Goal: Information Seeking & Learning: Find specific fact

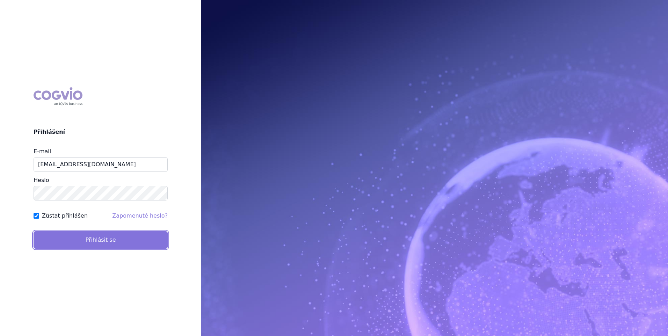
click at [56, 242] on button "Přihlásit se" at bounding box center [101, 239] width 134 height 17
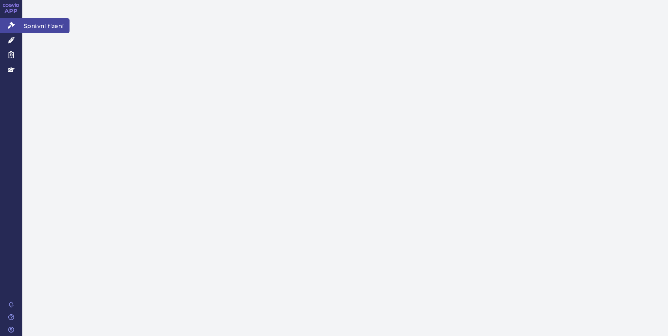
click at [19, 29] on link "Správní řízení" at bounding box center [11, 25] width 22 height 15
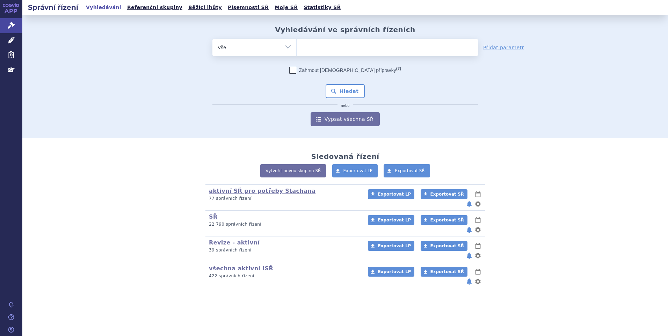
click at [374, 43] on ul at bounding box center [387, 46] width 181 height 15
click at [297, 43] on select at bounding box center [296, 46] width 0 height 17
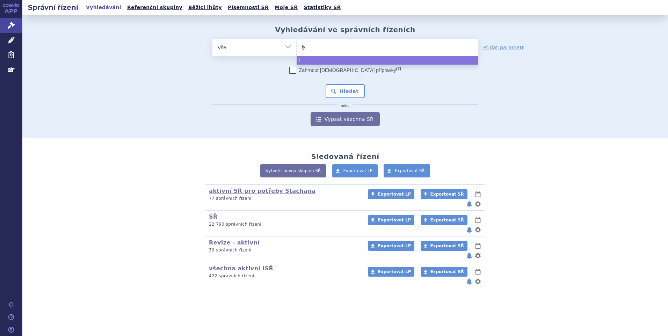
type input "lyn"
type input "lynpar"
type input "lynparza"
select select "lynparza"
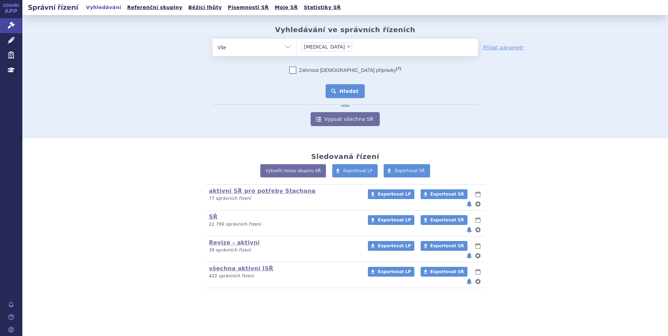
click at [346, 94] on button "Hledat" at bounding box center [345, 91] width 39 height 14
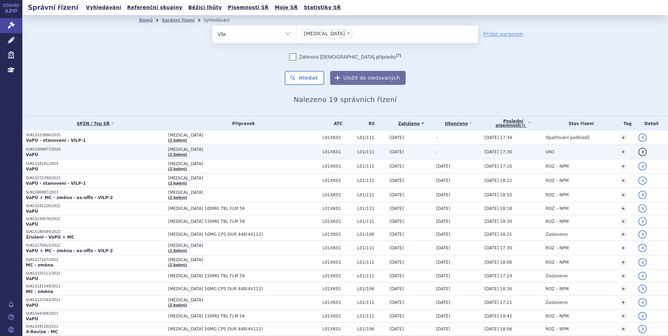
click at [45, 148] on p "SUKLS309877/2024" at bounding box center [95, 149] width 139 height 5
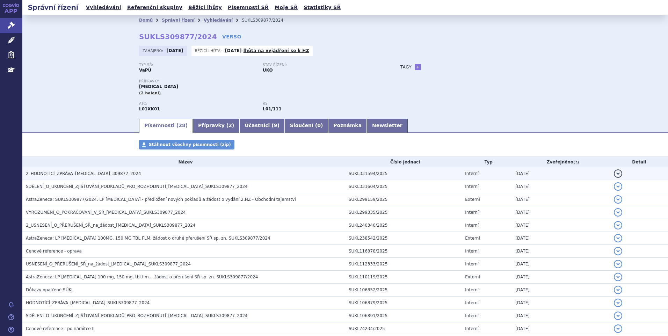
click at [46, 169] on td "2_HODNOTÍCÍ_ZPRÁVA_LYNPARZA_309877_2024" at bounding box center [183, 173] width 323 height 13
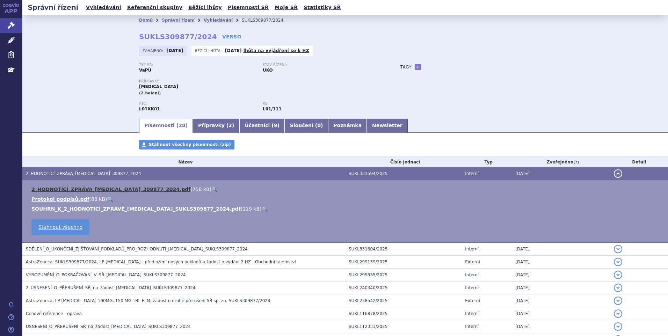
click at [51, 187] on link "2_HODNOTÍCÍ_ZPRÁVA_LYNPARZA_309877_2024.pdf" at bounding box center [110, 190] width 159 height 6
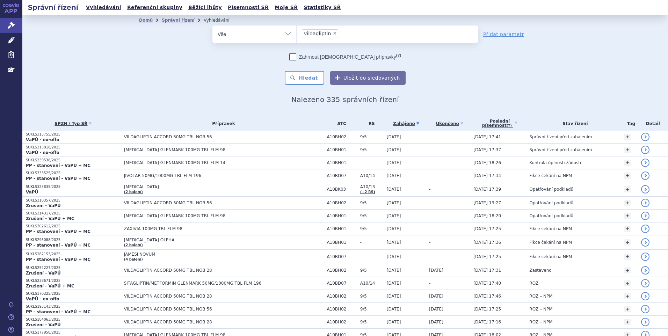
select select "vildagliptin"
click at [327, 32] on li "× vildagliptin" at bounding box center [320, 33] width 36 height 9
click at [297, 32] on select "sitagliptin vildagliptin" at bounding box center [296, 33] width 0 height 17
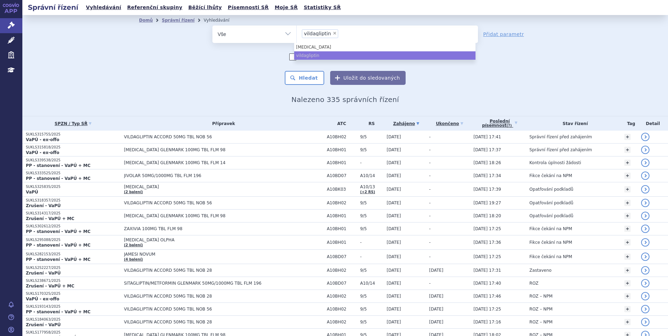
click at [333, 32] on span "×" at bounding box center [335, 33] width 4 height 4
click at [297, 32] on select "sitagliptin vildagliptin" at bounding box center [296, 33] width 0 height 17
select select
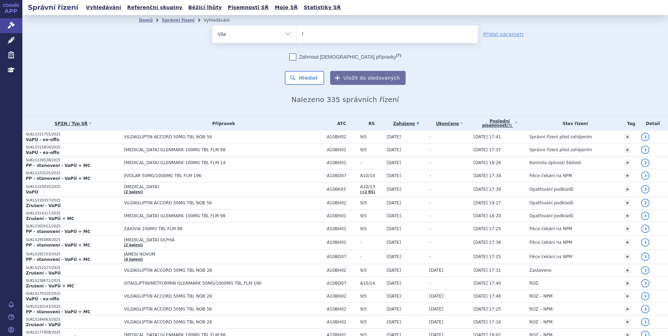
type input "re"
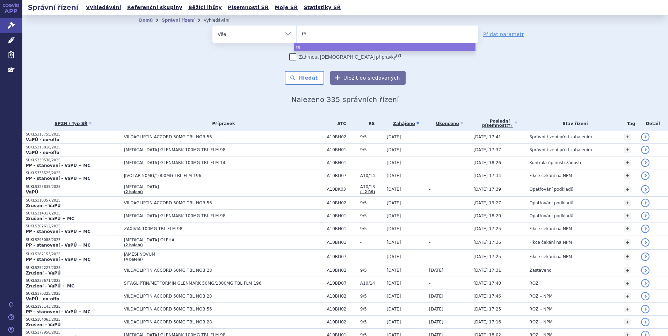
type input "ret"
type input "retse"
type input "retsevm"
type input "retsevmo"
select select "retsevmo"
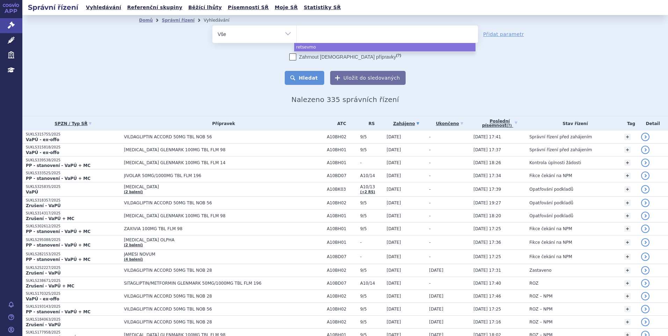
click at [297, 78] on button "Hledat" at bounding box center [304, 78] width 39 height 14
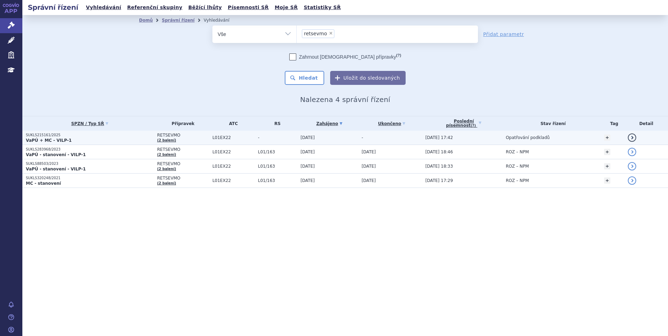
click at [45, 141] on strong "VaPÚ + MC - VILP-1" at bounding box center [49, 140] width 46 height 5
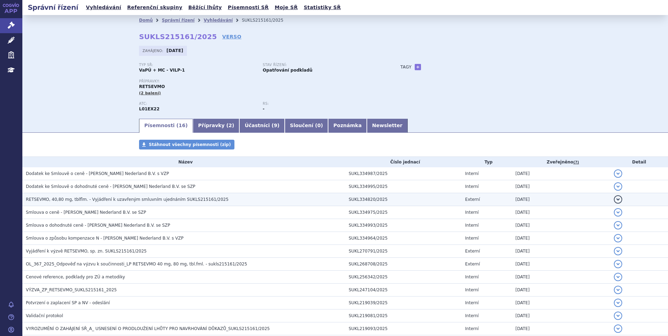
click at [99, 201] on span "RETSEVMO, 40,80 mg, tblflm. - Vyjádření k uzavřeným smluvním ujednáním SUKLS215…" at bounding box center [127, 199] width 203 height 5
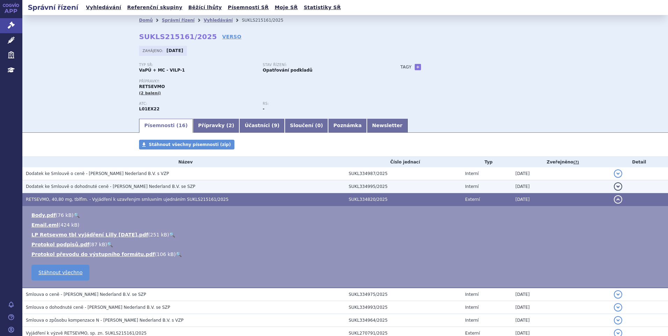
click at [95, 191] on td "Dodatek ke Smlouvě o dohodnuté ceně - [PERSON_NAME] Nederland B.V. se SZP" at bounding box center [183, 186] width 323 height 13
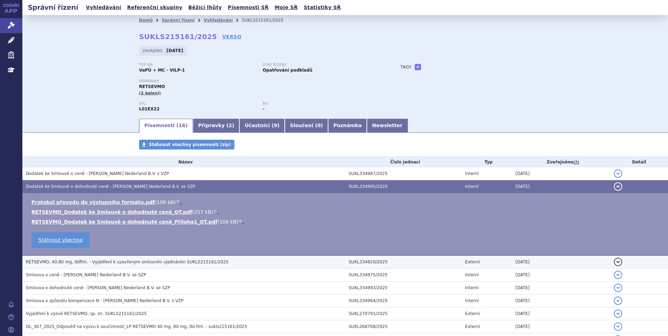
click at [103, 263] on span "RETSEVMO, 40,80 mg, tblflm. - Vyjádření k uzavřeným smluvním ujednáním SUKLS215…" at bounding box center [127, 262] width 203 height 5
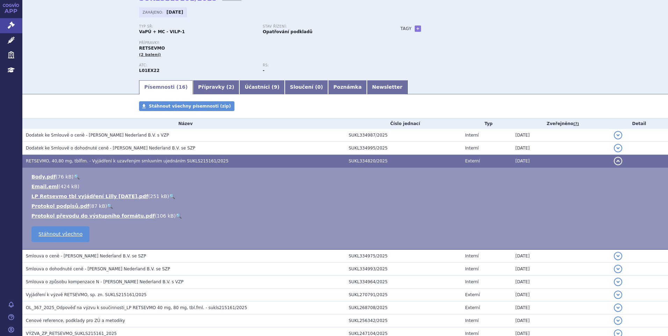
scroll to position [140, 0]
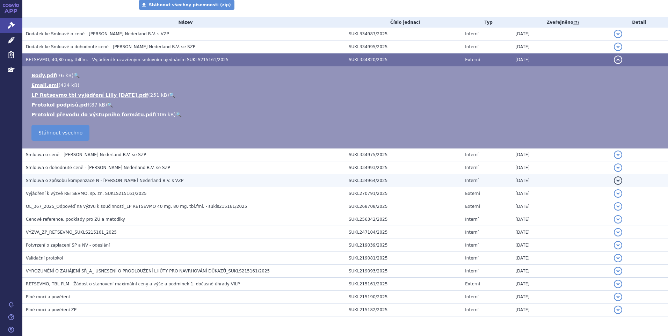
click at [78, 179] on span "Smlouva o způsobu kompenzace N - [PERSON_NAME] Nederland B.V. s VZP" at bounding box center [105, 180] width 158 height 5
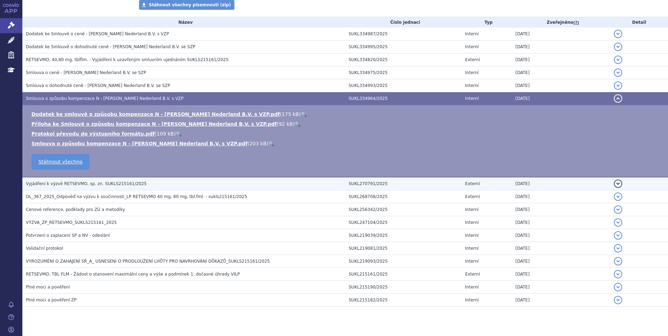
click at [81, 186] on span "Vyjádření k výzvě RETSEVMO, sp. zn. SUKLS215161/2025" at bounding box center [86, 183] width 121 height 5
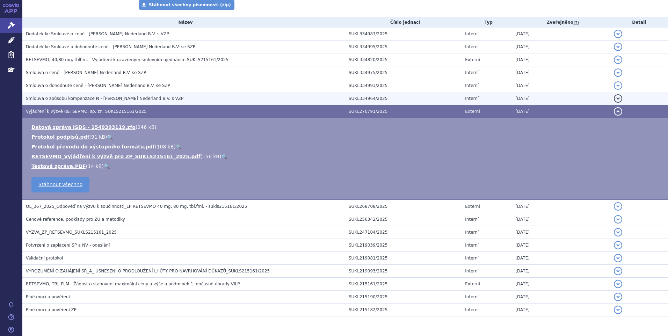
click at [84, 97] on span "Smlouva o způsobu kompenzace N - [PERSON_NAME] Nederland B.V. s VZP" at bounding box center [105, 98] width 158 height 5
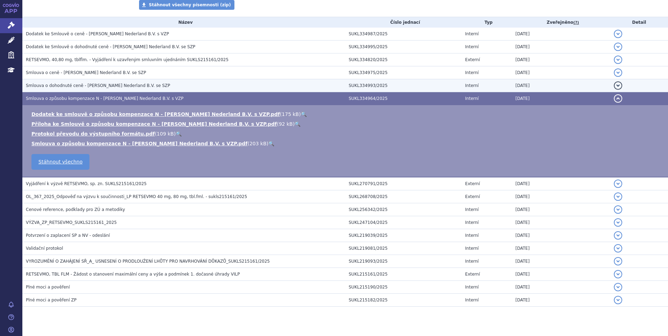
click at [84, 86] on span "Smlouva o dohodnuté ceně - [PERSON_NAME] Nederland B.V. se SZP" at bounding box center [98, 85] width 144 height 5
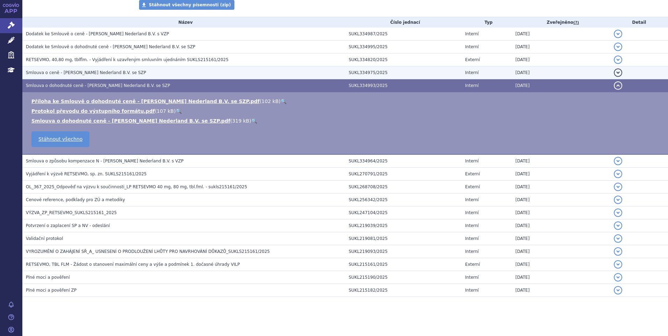
click at [83, 71] on span "Smlouva o ceně - [PERSON_NAME] Nederland B.V. se SZP" at bounding box center [86, 72] width 120 height 5
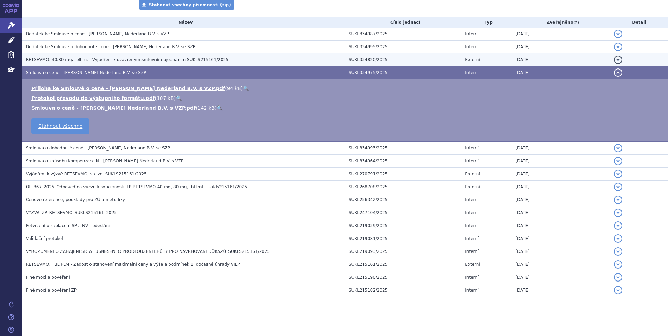
click at [84, 60] on span "RETSEVMO, 40,80 mg, tblflm. - Vyjádření k uzavřeným smluvním ujednáním SUKLS215…" at bounding box center [127, 59] width 203 height 5
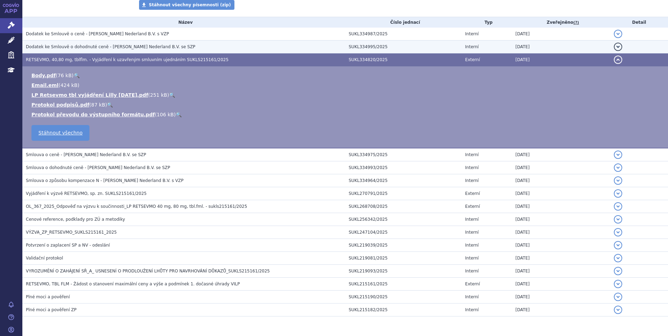
click at [84, 45] on span "Dodatek ke Smlouvě o dohodnuté ceně - [PERSON_NAME] Nederland B.V. se SZP" at bounding box center [110, 46] width 169 height 5
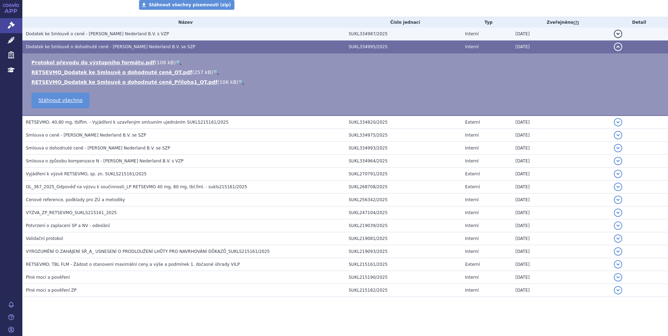
click at [84, 32] on span "Dodatek ke Smlouvě o ceně - [PERSON_NAME] Nederland B.V. s VZP" at bounding box center [97, 33] width 143 height 5
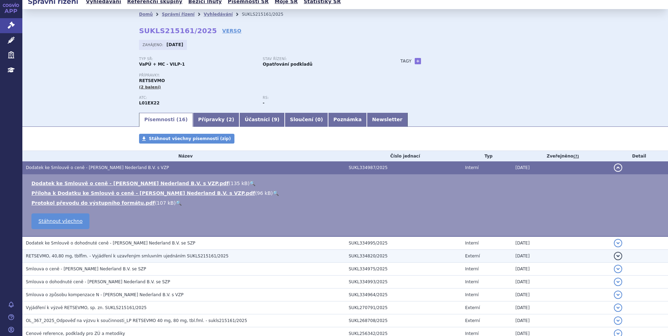
scroll to position [0, 0]
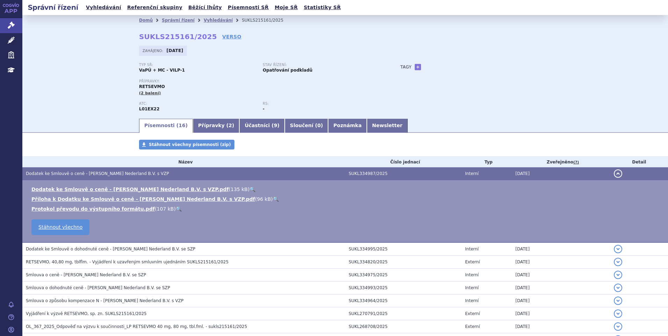
click at [474, 107] on div "Typ SŘ: VaPÚ + MC - VILP-1 Stav řízení: Opatřování podkladů Přípravky: RETSEVMO…" at bounding box center [345, 90] width 412 height 55
click at [94, 6] on link "Vyhledávání" at bounding box center [103, 7] width 39 height 9
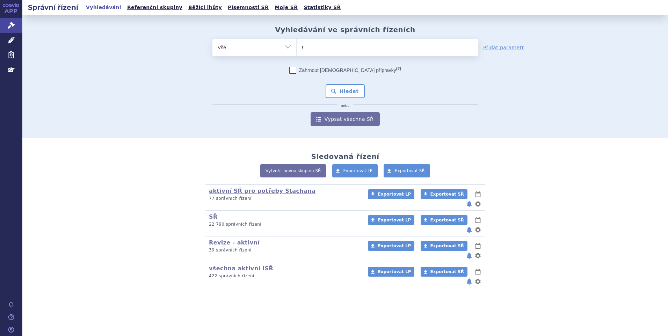
type input "re"
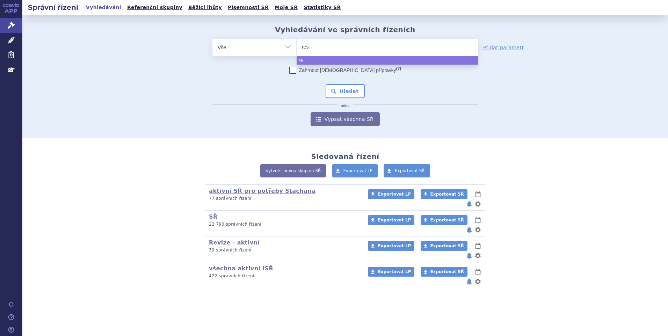
type input "rese"
type input "resev"
type input "resevmo"
type input "resevm"
type input "rese"
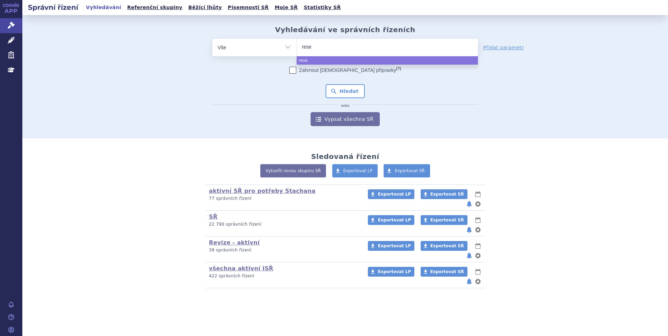
type input "res"
type input "rete"
type input "ret"
type input "rets"
type input "retsev"
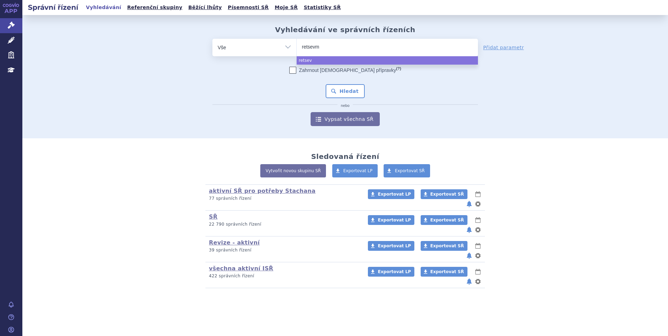
type input "retsevmo"
select select "retsevmo"
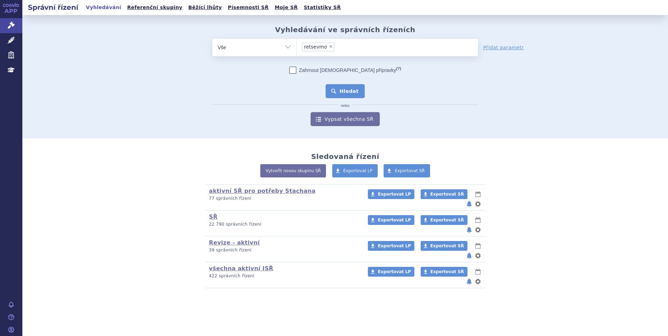
click at [337, 85] on button "Hledat" at bounding box center [345, 91] width 39 height 14
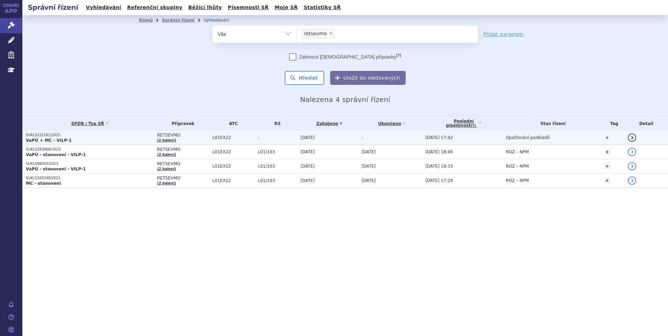
click at [45, 140] on strong "VaPÚ + MC - VILP-1" at bounding box center [49, 140] width 46 height 5
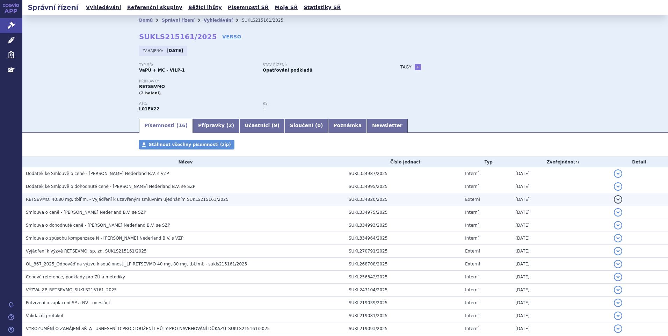
click at [77, 199] on span "RETSEVMO, 40,80 mg, tblflm. - Vyjádření k uzavřeným smluvním ujednáním SUKLS215…" at bounding box center [127, 199] width 203 height 5
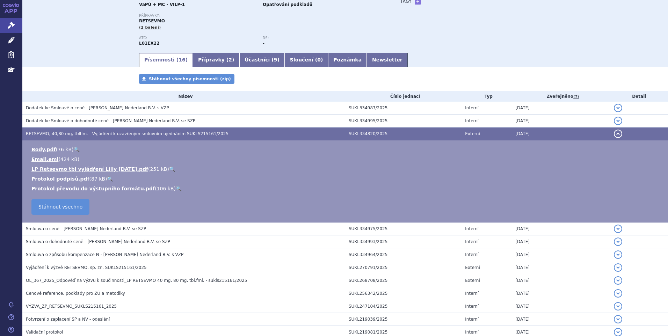
scroll to position [70, 0]
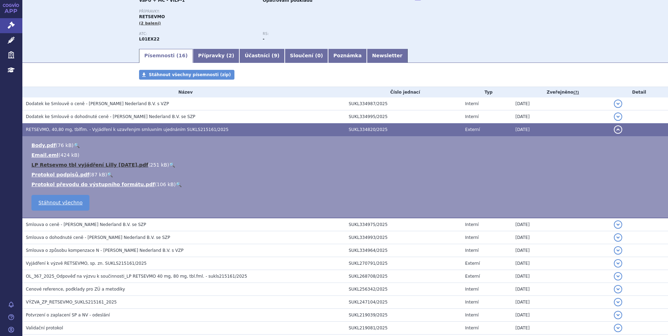
click at [82, 163] on link "LP Retsevmo tbl vyjádření Lilly [DATE].pdf" at bounding box center [89, 165] width 117 height 6
